Goal: Task Accomplishment & Management: Use online tool/utility

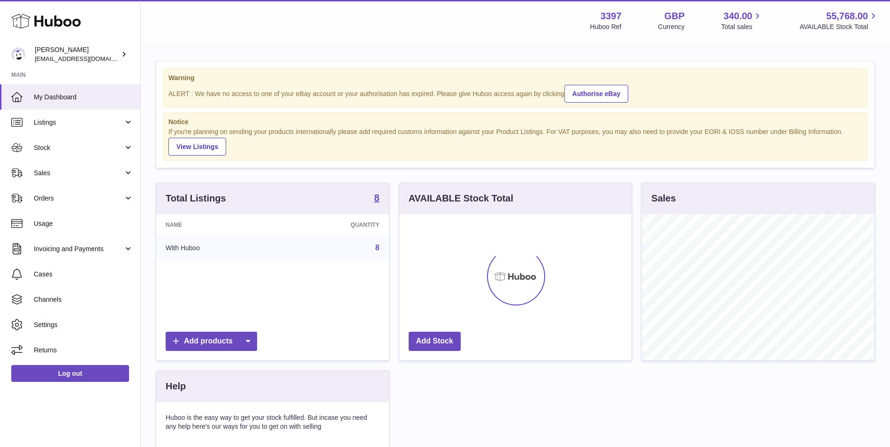
scroll to position [146, 232]
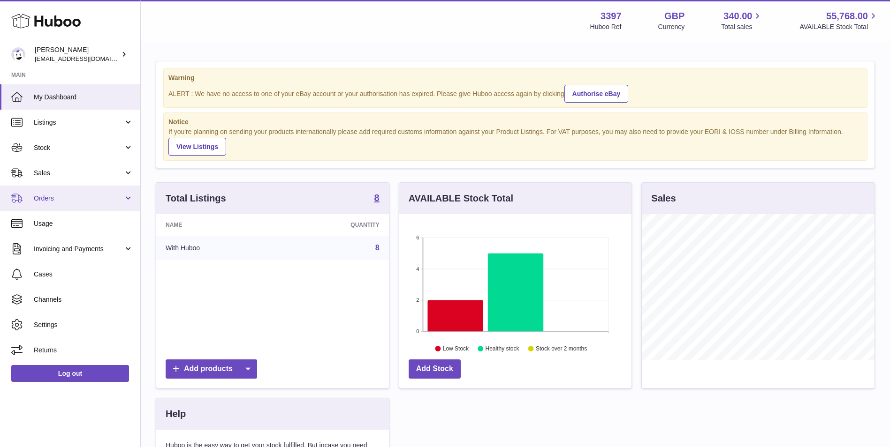
click at [57, 197] on span "Orders" at bounding box center [79, 198] width 90 height 9
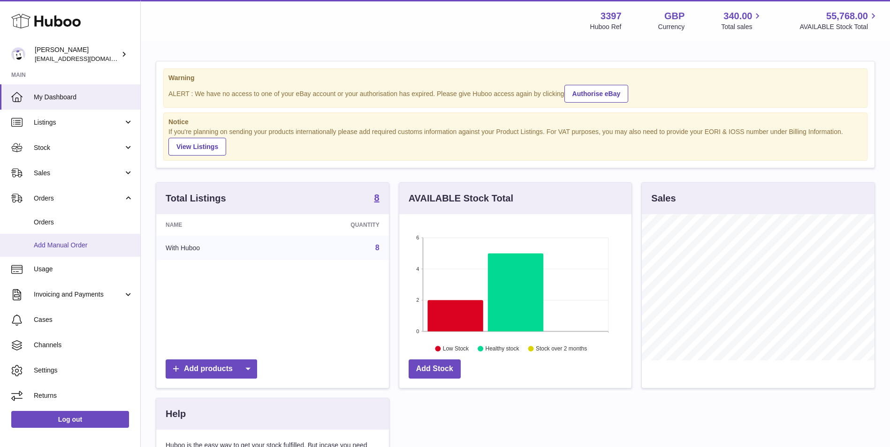
click at [51, 247] on span "Add Manual Order" at bounding box center [83, 245] width 99 height 9
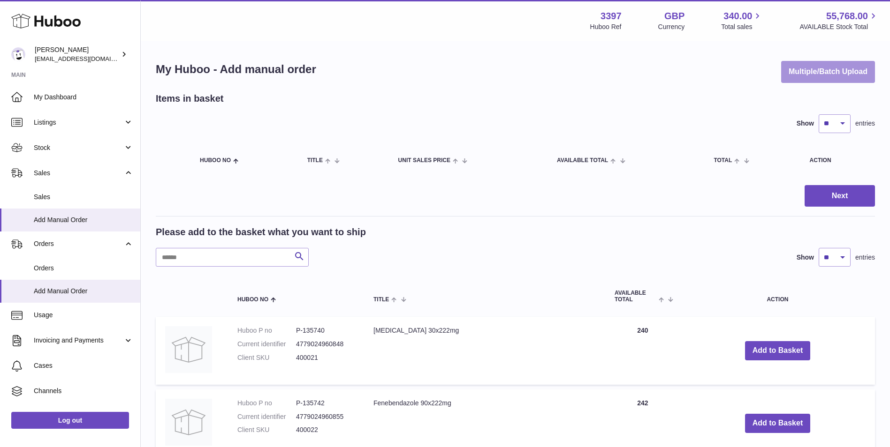
click at [844, 68] on button "Multiple/Batch Upload" at bounding box center [828, 72] width 94 height 22
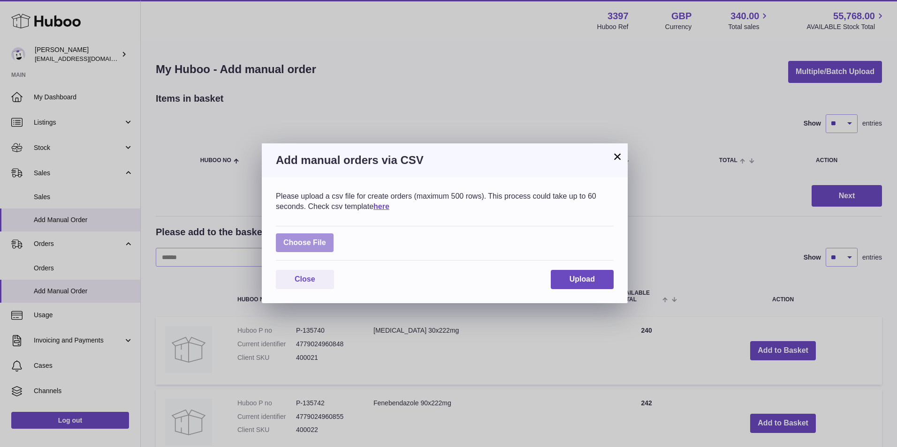
click at [309, 244] on label at bounding box center [305, 243] width 58 height 19
click at [326, 239] on input "file" at bounding box center [326, 238] width 0 height 0
type input "**********"
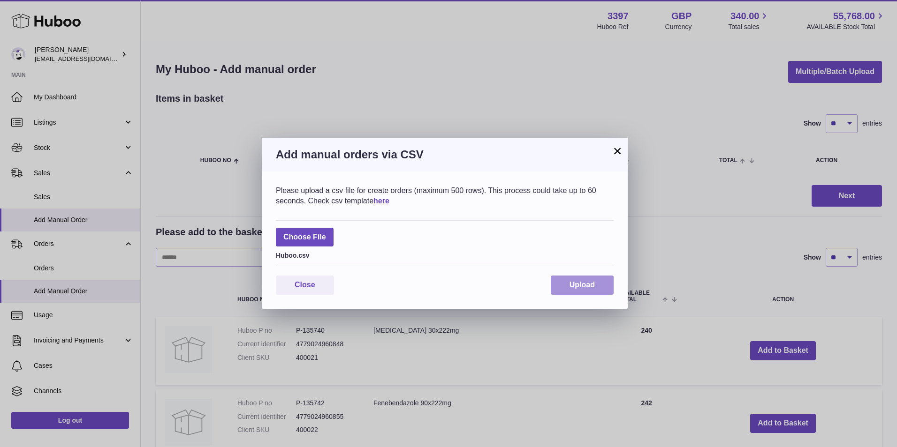
click at [593, 284] on span "Upload" at bounding box center [581, 285] width 25 height 8
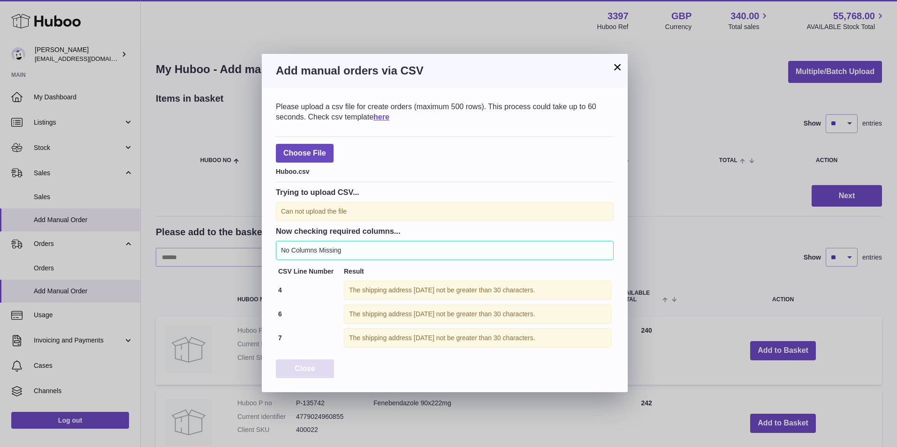
click at [313, 367] on span "Close" at bounding box center [304, 369] width 21 height 8
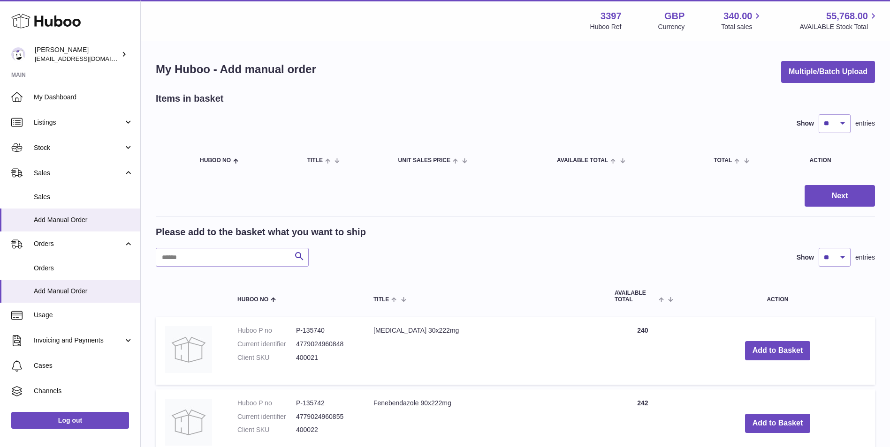
drag, startPoint x: 172, startPoint y: 174, endPoint x: 178, endPoint y: 174, distance: 6.6
click at [174, 174] on table "Huboo no Title Unit Sales Price AVAILABLE Total Total Action" at bounding box center [515, 161] width 719 height 36
click at [838, 70] on button "Multiple/Batch Upload" at bounding box center [828, 72] width 94 height 22
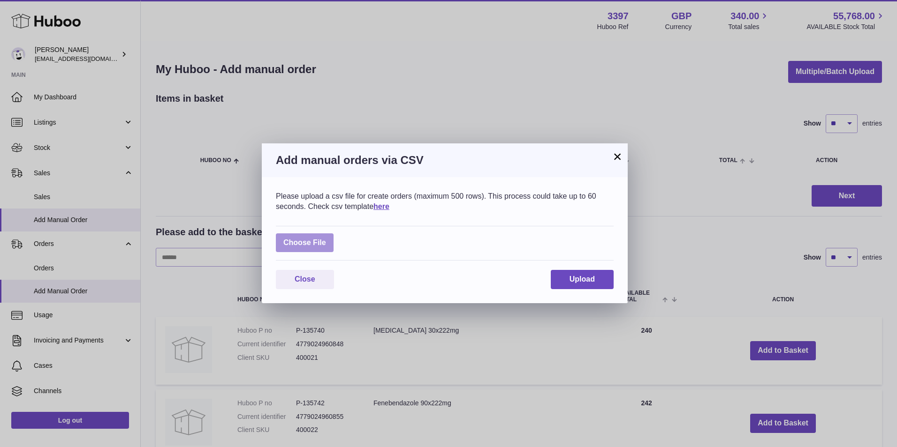
click at [305, 242] on label at bounding box center [305, 243] width 58 height 19
click at [326, 239] on input "file" at bounding box center [326, 238] width 0 height 0
type input "**********"
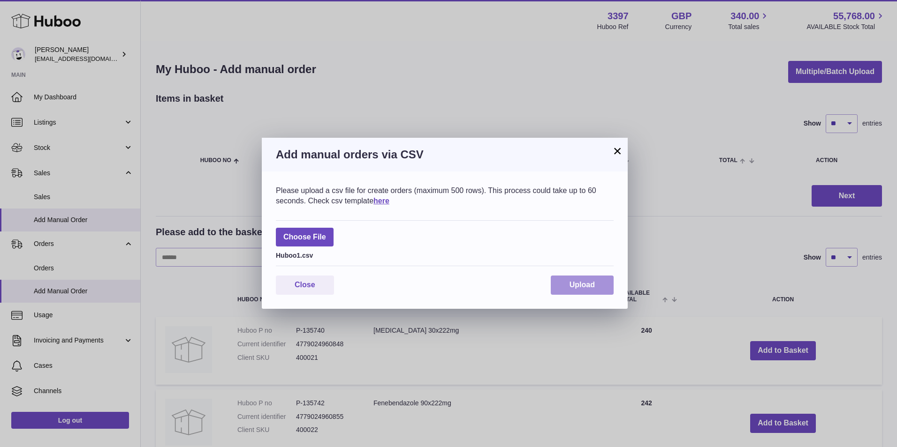
click at [596, 289] on button "Upload" at bounding box center [582, 285] width 63 height 19
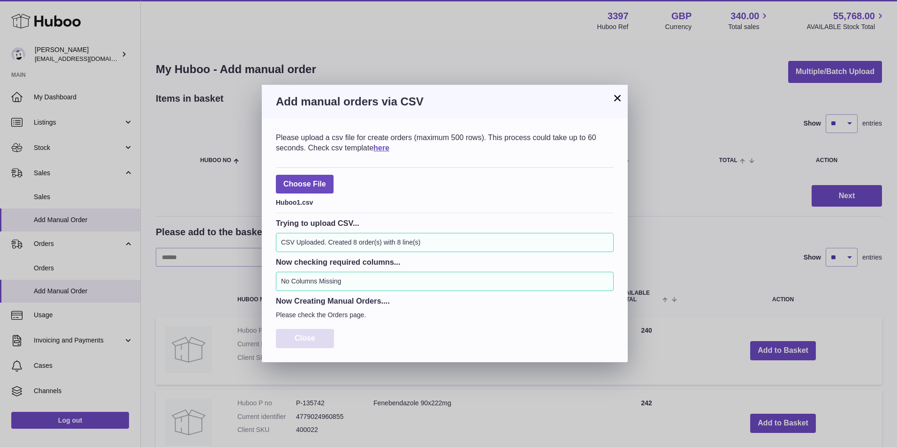
click at [308, 337] on span "Close" at bounding box center [304, 338] width 21 height 8
